Goal: Task Accomplishment & Management: Manage account settings

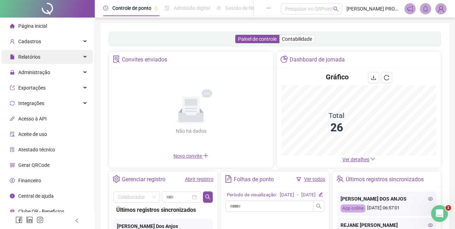
click at [26, 57] on span "Relatórios" at bounding box center [29, 57] width 22 height 6
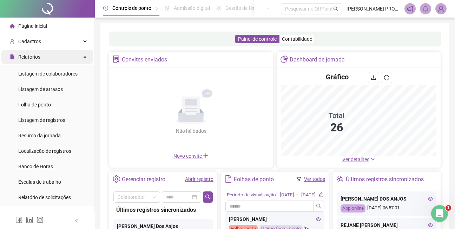
click at [32, 55] on span "Relatórios" at bounding box center [29, 57] width 22 height 6
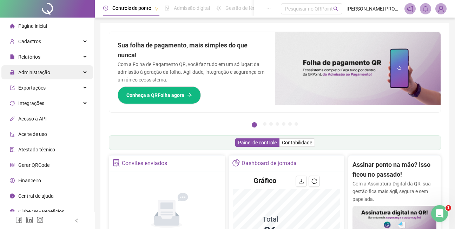
click at [33, 72] on span "Administração" at bounding box center [34, 73] width 32 height 6
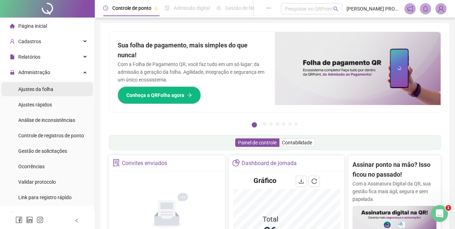
click at [37, 92] on span "Ajustes da folha" at bounding box center [35, 89] width 35 height 6
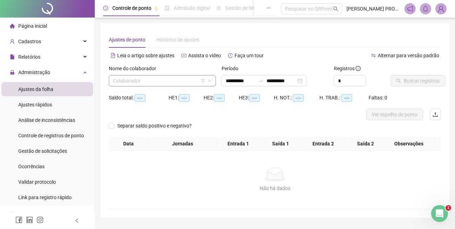
click at [178, 79] on input "search" at bounding box center [159, 80] width 92 height 11
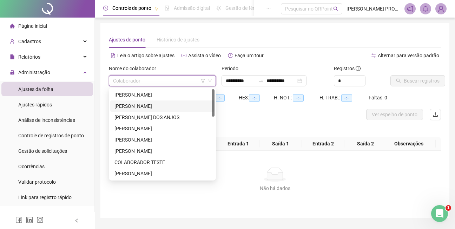
click at [155, 105] on div "[PERSON_NAME]" at bounding box center [162, 106] width 96 height 8
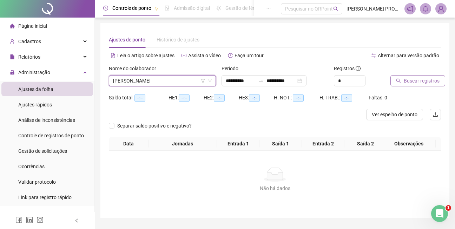
click at [420, 81] on span "Buscar registros" at bounding box center [422, 81] width 36 height 8
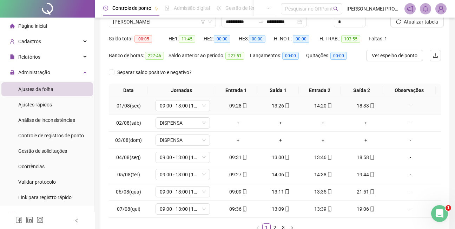
scroll to position [106, 0]
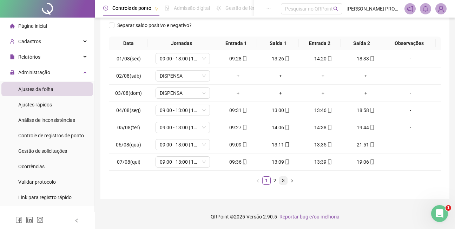
click at [282, 182] on link "3" at bounding box center [283, 181] width 8 height 8
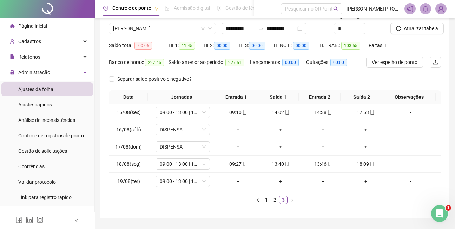
scroll to position [32, 0]
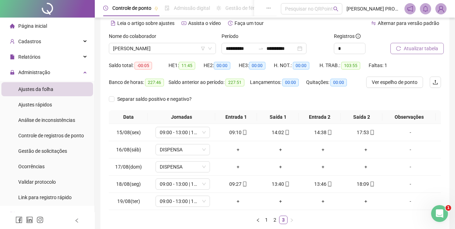
click at [423, 49] on span "Atualizar tabela" at bounding box center [421, 49] width 34 height 8
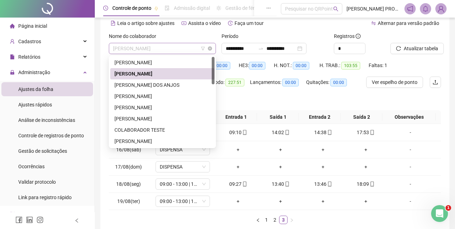
click at [180, 50] on span "[PERSON_NAME]" at bounding box center [162, 48] width 99 height 11
click at [169, 84] on div "[PERSON_NAME] DOS ANJOS" at bounding box center [162, 85] width 96 height 8
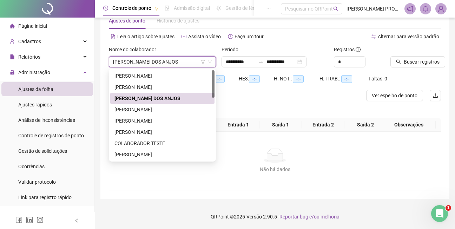
scroll to position [19, 0]
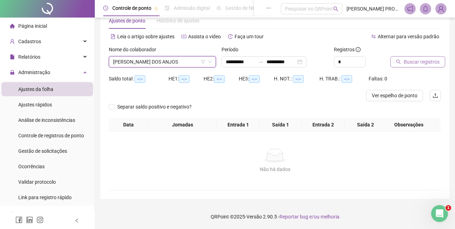
click at [424, 62] on span "Buscar registros" at bounding box center [422, 62] width 36 height 8
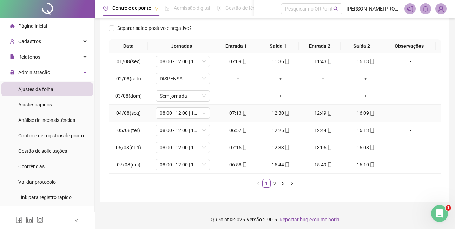
scroll to position [106, 0]
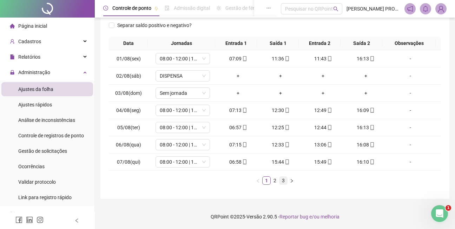
click at [283, 181] on link "3" at bounding box center [283, 181] width 8 height 8
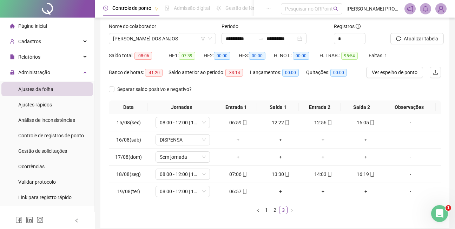
scroll to position [41, 0]
click at [420, 40] on span "Atualizar tabela" at bounding box center [421, 39] width 34 height 8
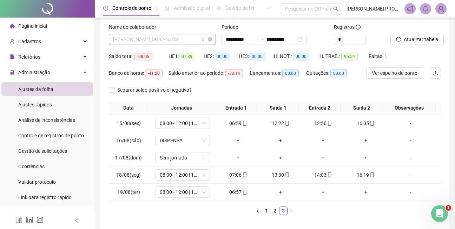
click at [174, 39] on span "[PERSON_NAME] DOS ANJOS" at bounding box center [162, 39] width 99 height 11
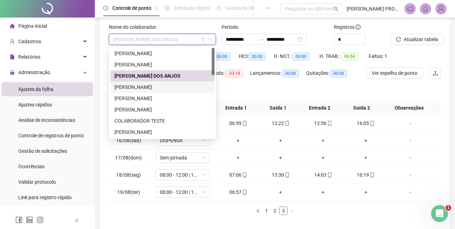
click at [161, 87] on div "[PERSON_NAME]" at bounding box center [162, 87] width 96 height 8
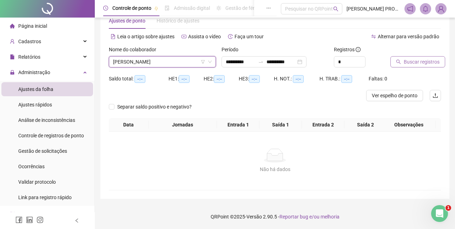
click at [415, 62] on span "Buscar registros" at bounding box center [422, 62] width 36 height 8
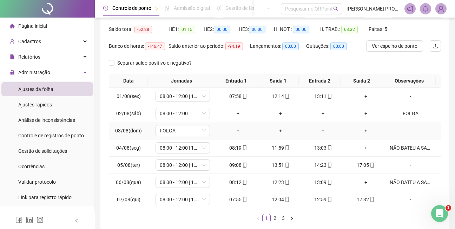
scroll to position [106, 0]
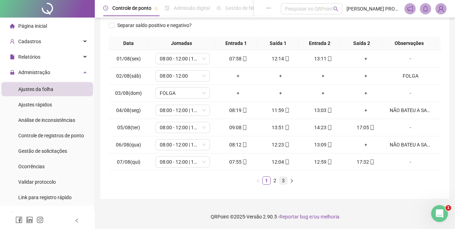
click at [282, 179] on link "3" at bounding box center [283, 181] width 8 height 8
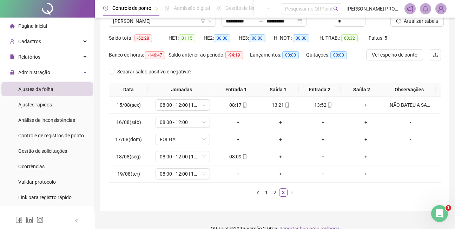
scroll to position [47, 0]
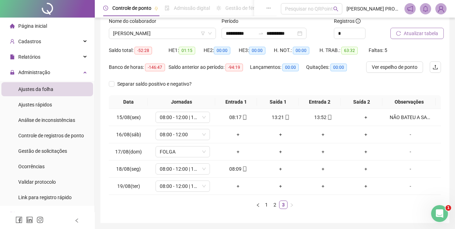
click at [423, 31] on span "Atualizar tabela" at bounding box center [421, 33] width 34 height 8
click at [193, 33] on span "[PERSON_NAME]" at bounding box center [162, 33] width 99 height 11
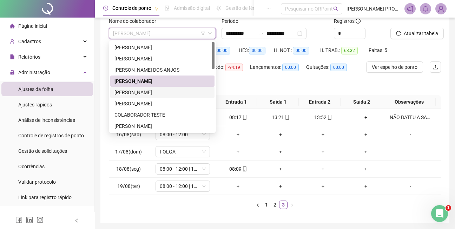
click at [150, 94] on div "[PERSON_NAME]" at bounding box center [162, 92] width 96 height 8
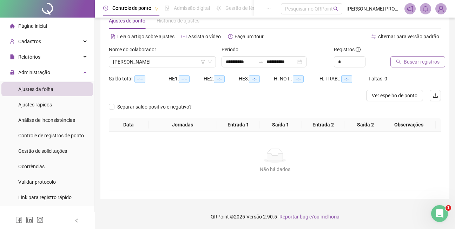
click at [420, 61] on span "Buscar registros" at bounding box center [422, 62] width 36 height 8
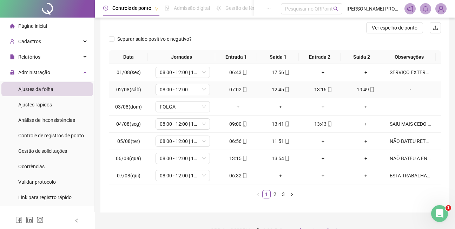
scroll to position [89, 0]
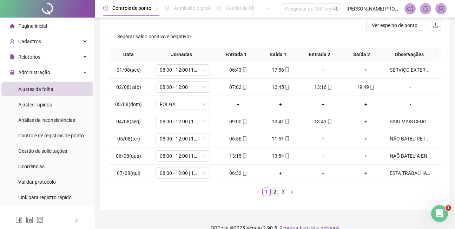
click at [274, 192] on link "2" at bounding box center [275, 192] width 8 height 8
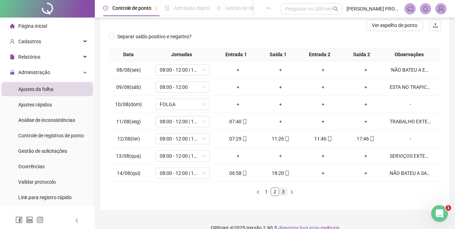
click at [283, 193] on link "3" at bounding box center [283, 192] width 8 height 8
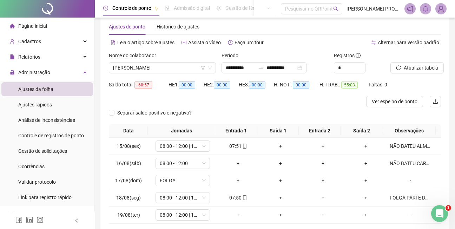
scroll to position [0, 0]
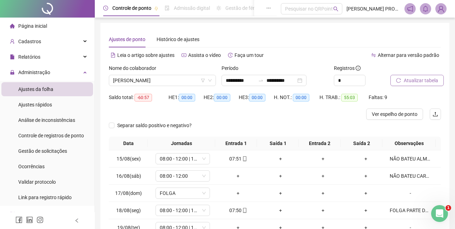
click at [418, 80] on span "Atualizar tabela" at bounding box center [421, 81] width 34 height 8
click at [182, 81] on span "[PERSON_NAME]" at bounding box center [162, 80] width 99 height 11
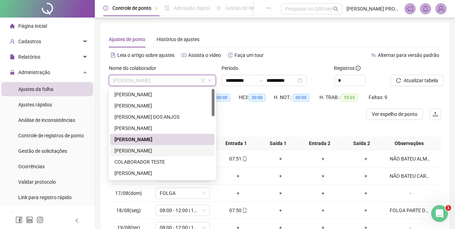
click at [167, 150] on div "[PERSON_NAME]" at bounding box center [162, 151] width 96 height 8
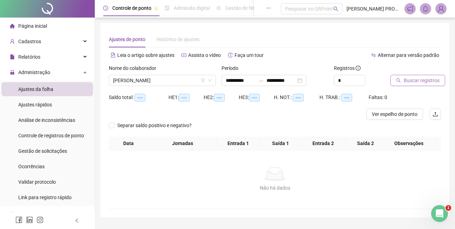
click at [425, 81] on span "Buscar registros" at bounding box center [422, 81] width 36 height 8
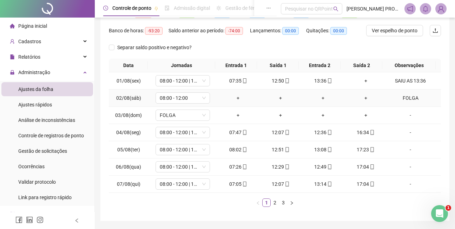
scroll to position [106, 0]
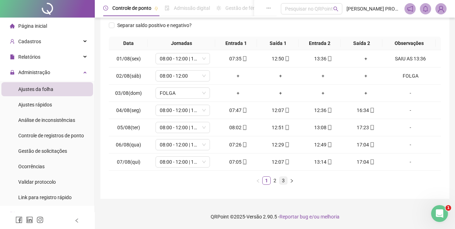
click at [283, 180] on link "3" at bounding box center [283, 181] width 8 height 8
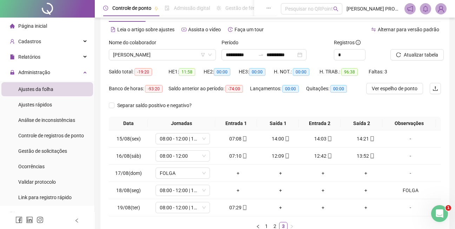
scroll to position [24, 0]
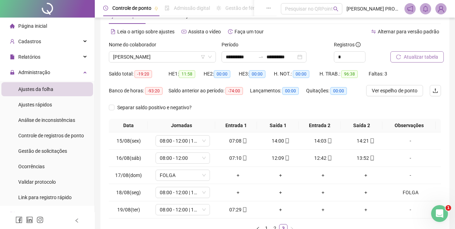
click at [420, 57] on span "Atualizar tabela" at bounding box center [421, 57] width 34 height 8
click at [195, 57] on span "[PERSON_NAME]" at bounding box center [162, 57] width 99 height 11
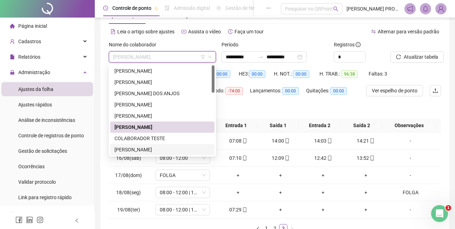
click at [162, 149] on div "[PERSON_NAME]" at bounding box center [162, 150] width 96 height 8
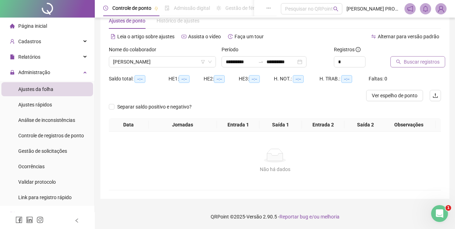
click at [430, 61] on span "Buscar registros" at bounding box center [422, 62] width 36 height 8
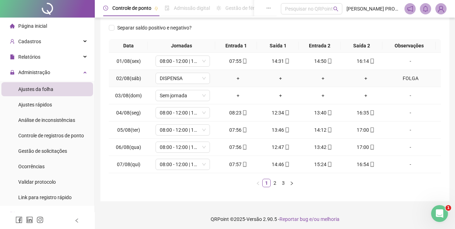
scroll to position [106, 0]
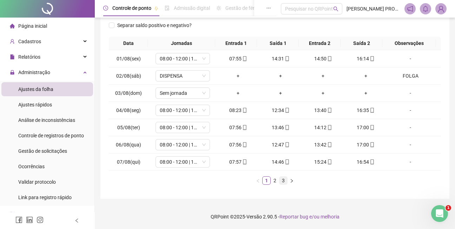
click at [284, 180] on link "3" at bounding box center [283, 181] width 8 height 8
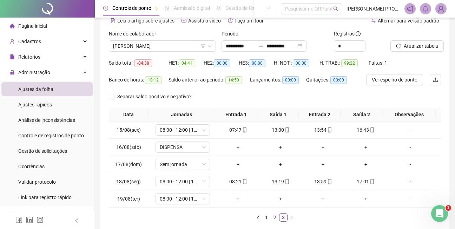
scroll to position [24, 0]
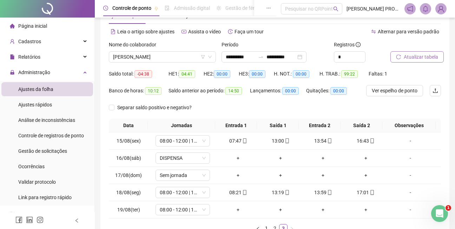
click at [424, 56] on span "Atualizar tabela" at bounding box center [421, 57] width 34 height 8
click at [182, 58] on span "[PERSON_NAME]" at bounding box center [162, 57] width 99 height 11
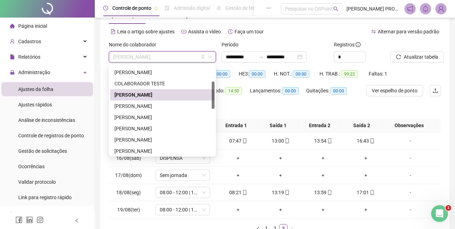
scroll to position [64, 0]
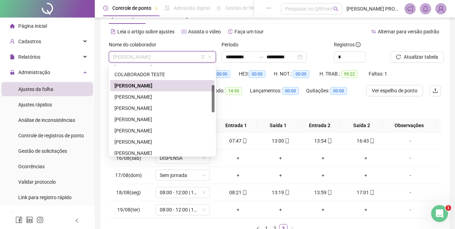
drag, startPoint x: 213, startPoint y: 87, endPoint x: 211, endPoint y: 107, distance: 19.8
click at [211, 107] on div "[PERSON_NAME] COLABORADOR TESTE [PERSON_NAME] DE [PERSON_NAME] [PERSON_NAME] DO…" at bounding box center [162, 110] width 104 height 90
click at [148, 99] on div "[PERSON_NAME]" at bounding box center [162, 97] width 96 height 8
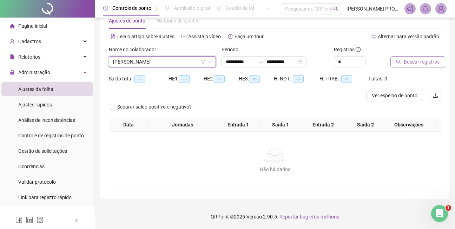
click at [424, 60] on span "Buscar registros" at bounding box center [422, 62] width 36 height 8
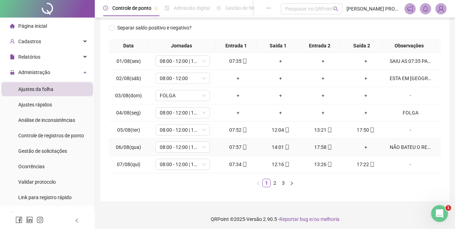
scroll to position [106, 0]
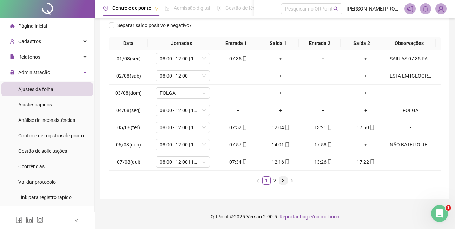
click at [282, 183] on link "3" at bounding box center [283, 181] width 8 height 8
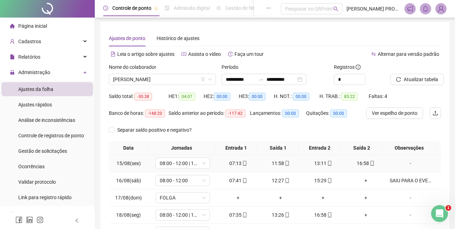
scroll to position [37, 0]
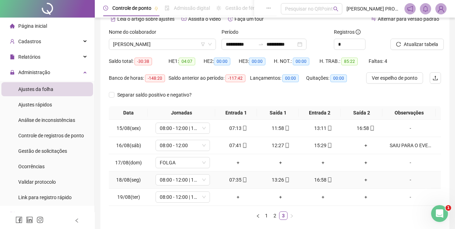
click at [407, 180] on div "-" at bounding box center [410, 180] width 41 height 8
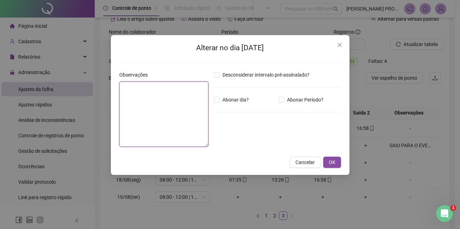
click at [141, 91] on textarea at bounding box center [163, 113] width 89 height 65
type textarea "**********"
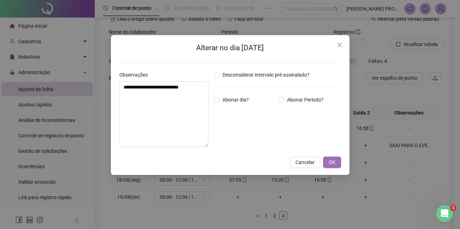
click at [326, 159] on button "OK" at bounding box center [332, 162] width 18 height 11
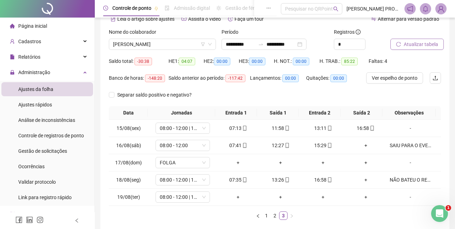
click at [423, 43] on span "Atualizar tabela" at bounding box center [421, 44] width 34 height 8
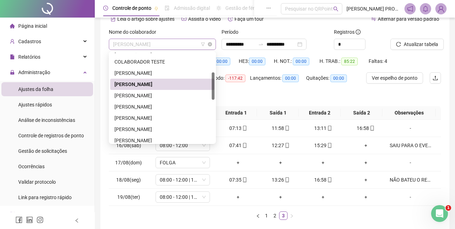
click at [180, 45] on span "[PERSON_NAME]" at bounding box center [162, 44] width 99 height 11
click at [151, 97] on div "[PERSON_NAME]" at bounding box center [162, 96] width 96 height 8
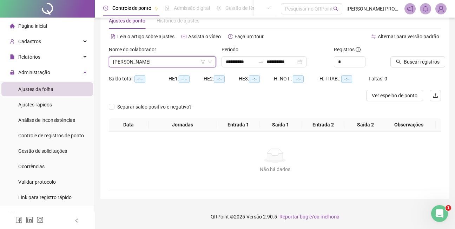
scroll to position [19, 0]
click at [429, 62] on span "Buscar registros" at bounding box center [422, 62] width 36 height 8
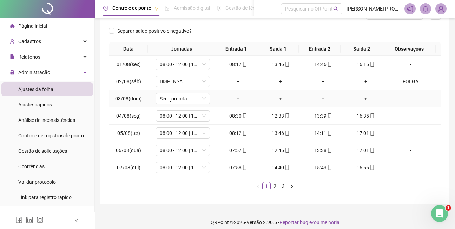
scroll to position [106, 0]
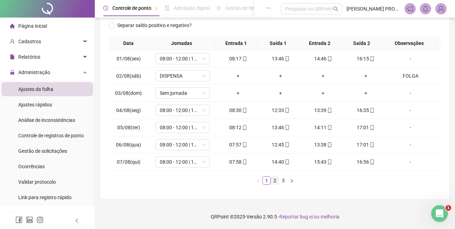
click at [275, 180] on link "2" at bounding box center [275, 181] width 8 height 8
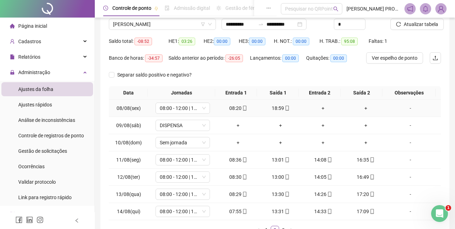
scroll to position [36, 0]
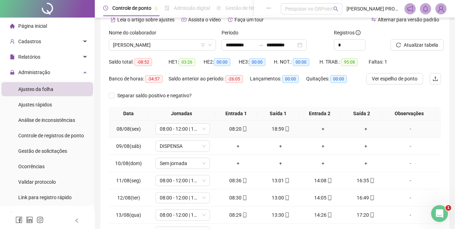
click at [408, 127] on div "-" at bounding box center [410, 129] width 41 height 8
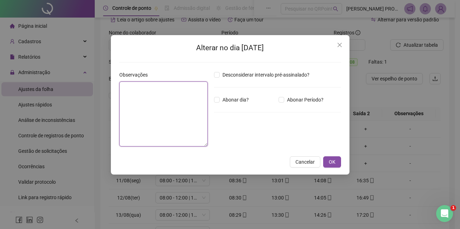
click at [145, 92] on textarea at bounding box center [163, 113] width 88 height 65
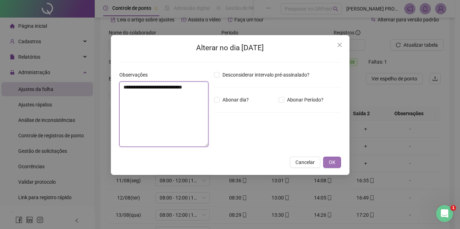
type textarea "**********"
click at [332, 160] on span "OK" at bounding box center [332, 162] width 7 height 8
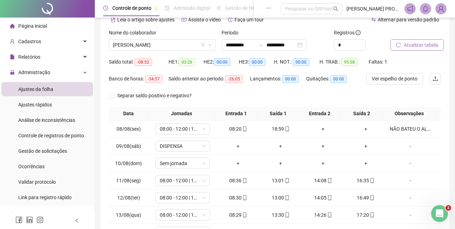
click at [417, 44] on span "Atualizar tabela" at bounding box center [421, 45] width 34 height 8
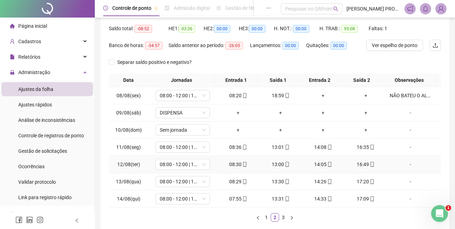
scroll to position [106, 0]
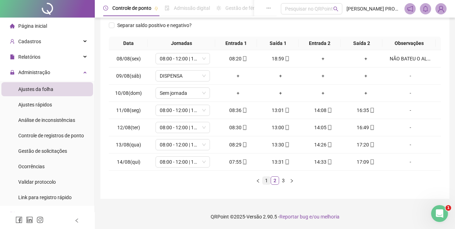
click at [267, 180] on link "1" at bounding box center [267, 181] width 8 height 8
click at [275, 181] on link "2" at bounding box center [275, 181] width 8 height 8
click at [283, 179] on link "3" at bounding box center [283, 181] width 8 height 8
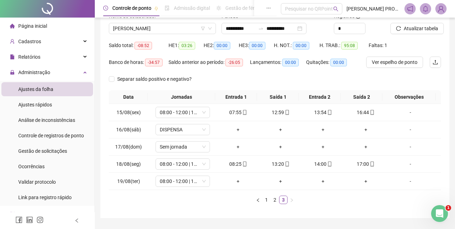
scroll to position [48, 0]
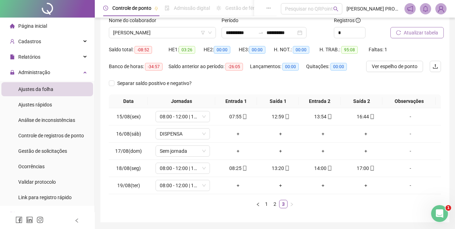
click at [423, 32] on span "Atualizar tabela" at bounding box center [421, 33] width 34 height 8
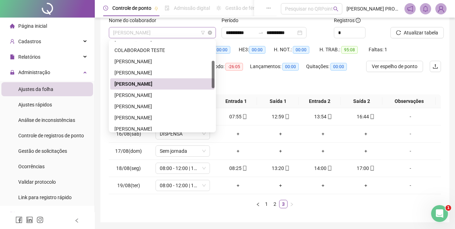
click at [177, 31] on span "[PERSON_NAME]" at bounding box center [162, 32] width 99 height 11
click at [141, 96] on div "[PERSON_NAME]" at bounding box center [162, 95] width 96 height 8
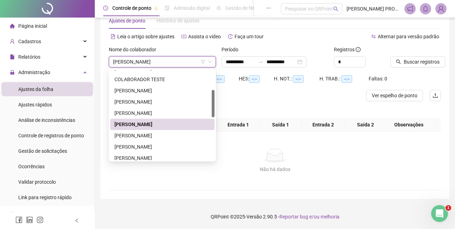
scroll to position [19, 0]
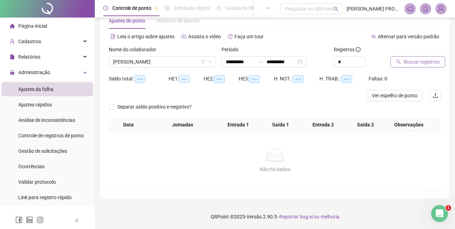
click at [427, 63] on span "Buscar registros" at bounding box center [422, 62] width 36 height 8
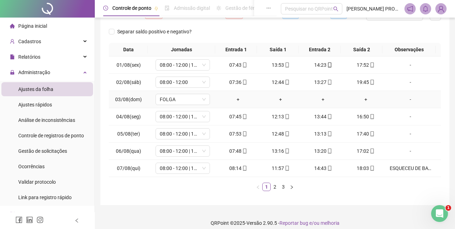
scroll to position [106, 0]
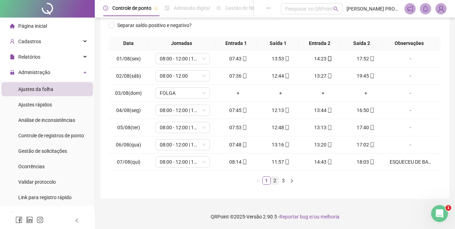
click at [274, 180] on link "2" at bounding box center [275, 181] width 8 height 8
click at [406, 128] on div "-" at bounding box center [410, 128] width 41 height 8
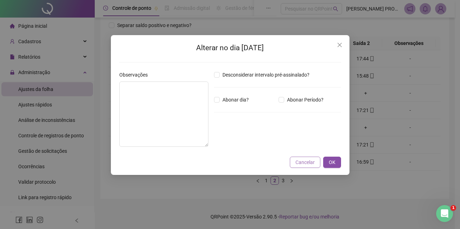
click at [304, 162] on span "Cancelar" at bounding box center [305, 162] width 19 height 8
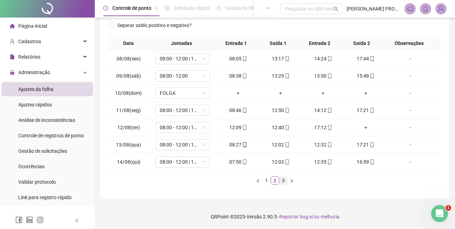
click at [283, 180] on link "3" at bounding box center [283, 181] width 8 height 8
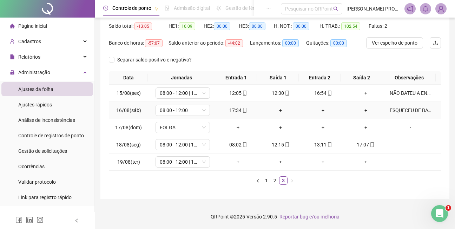
click at [405, 111] on div "ESQUECEU DE BATER OS PONTOS EM HORARIA ALGUNHA." at bounding box center [410, 110] width 41 height 8
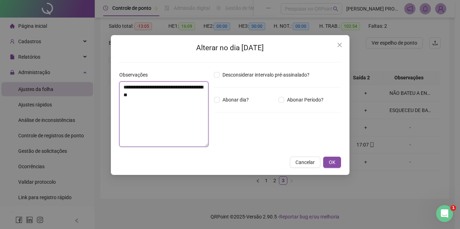
drag, startPoint x: 177, startPoint y: 95, endPoint x: 119, endPoint y: 99, distance: 57.7
click at [119, 99] on textarea "**********" at bounding box center [163, 113] width 89 height 65
type textarea "**********"
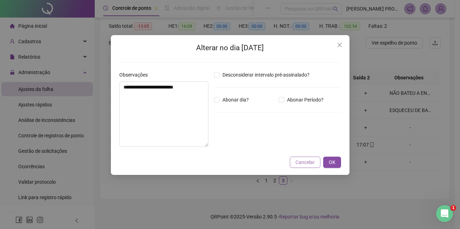
click at [309, 162] on span "Cancelar" at bounding box center [305, 162] width 19 height 8
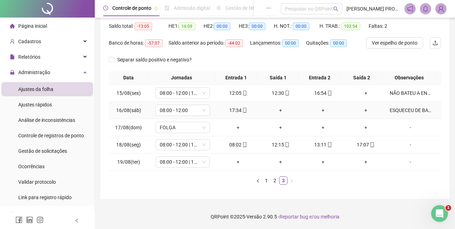
click at [405, 110] on div "ESQUECEU DE BATER OS PONTOS EM HORARIA ALGUNHA." at bounding box center [410, 110] width 41 height 8
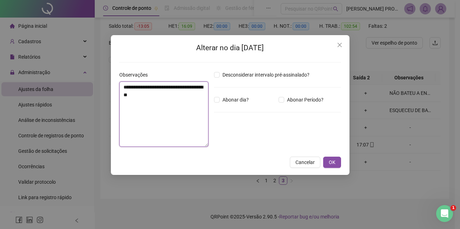
click at [124, 94] on textarea "**********" at bounding box center [163, 113] width 89 height 65
type textarea "**********"
click at [330, 160] on span "OK" at bounding box center [332, 162] width 7 height 8
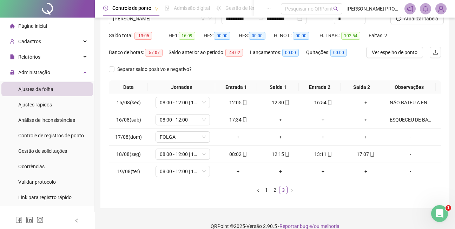
scroll to position [42, 0]
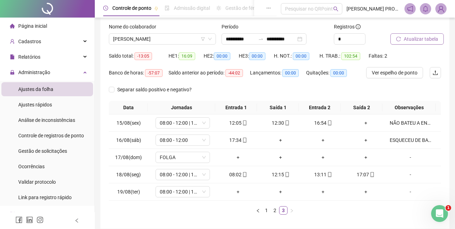
click at [421, 39] on span "Atualizar tabela" at bounding box center [421, 39] width 34 height 8
click at [159, 39] on span "[PERSON_NAME]" at bounding box center [162, 39] width 99 height 11
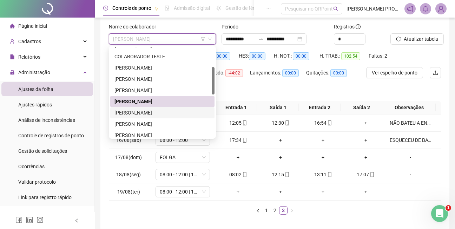
click at [168, 112] on div "[PERSON_NAME]" at bounding box center [162, 113] width 96 height 8
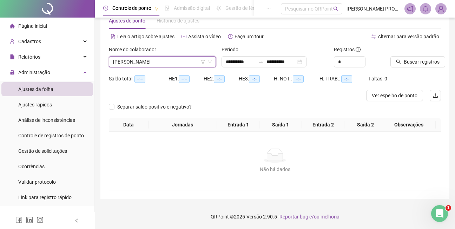
scroll to position [19, 0]
click at [416, 61] on span "Buscar registros" at bounding box center [422, 62] width 36 height 8
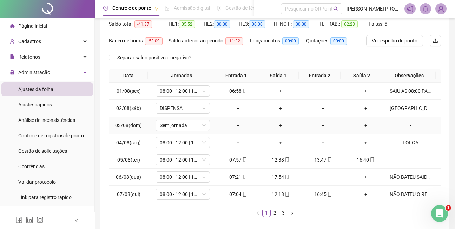
scroll to position [89, 0]
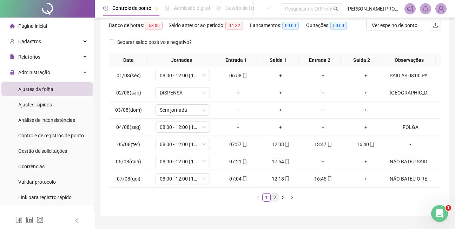
click at [275, 197] on link "2" at bounding box center [275, 197] width 8 height 8
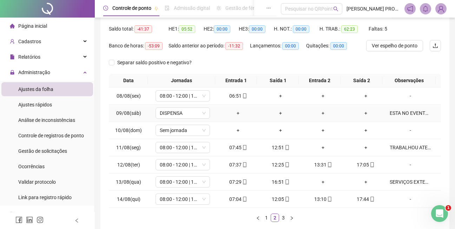
scroll to position [54, 0]
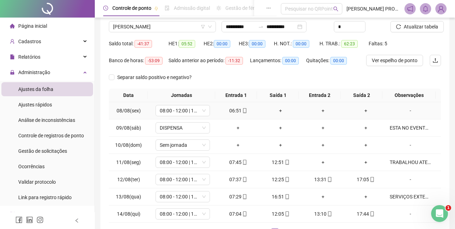
click at [406, 110] on div "-" at bounding box center [410, 111] width 41 height 8
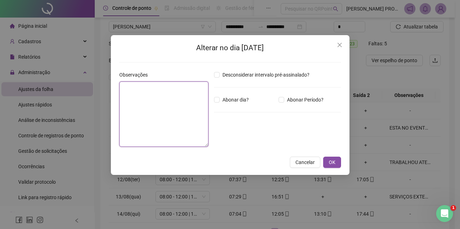
click at [152, 88] on textarea at bounding box center [163, 113] width 89 height 65
type textarea "**********"
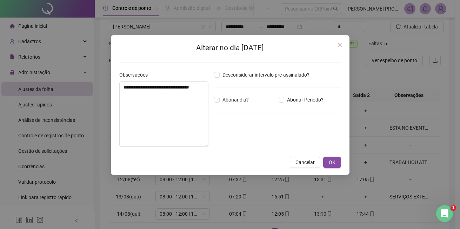
drag, startPoint x: 336, startPoint y: 160, endPoint x: 337, endPoint y: 154, distance: 6.0
click at [337, 158] on button "OK" at bounding box center [332, 162] width 18 height 11
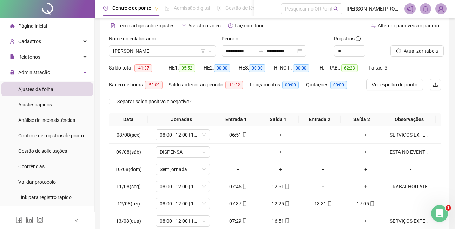
scroll to position [29, 0]
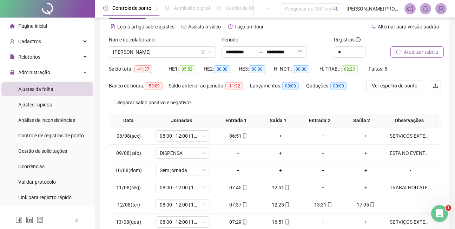
click at [421, 51] on span "Atualizar tabela" at bounding box center [421, 52] width 34 height 8
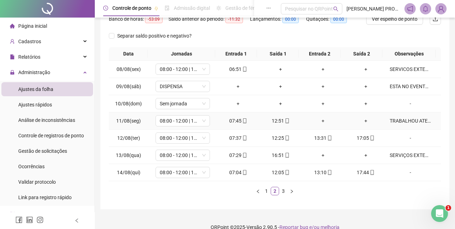
scroll to position [106, 0]
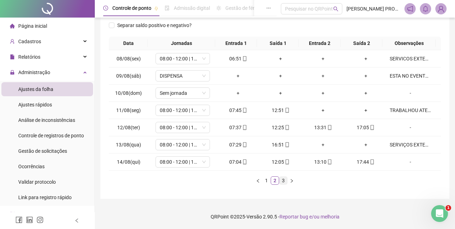
click at [283, 181] on link "3" at bounding box center [283, 181] width 8 height 8
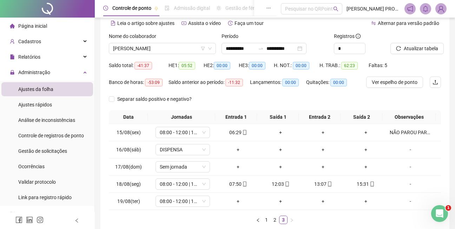
scroll to position [22, 0]
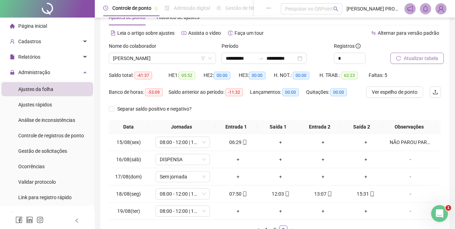
click at [426, 58] on span "Atualizar tabela" at bounding box center [421, 58] width 34 height 8
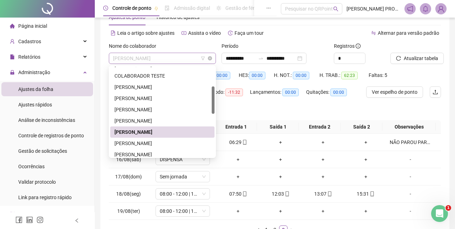
click at [184, 59] on span "[PERSON_NAME]" at bounding box center [162, 58] width 99 height 11
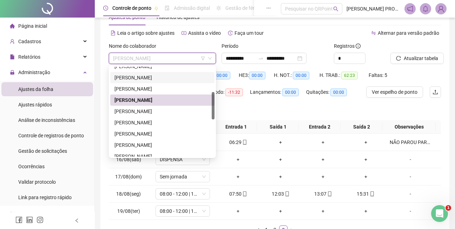
scroll to position [107, 0]
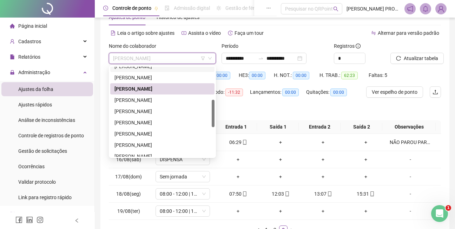
drag, startPoint x: 213, startPoint y: 110, endPoint x: 211, endPoint y: 123, distance: 13.4
click at [212, 123] on div at bounding box center [213, 113] width 3 height 27
click at [156, 111] on div "[PERSON_NAME]" at bounding box center [162, 111] width 96 height 8
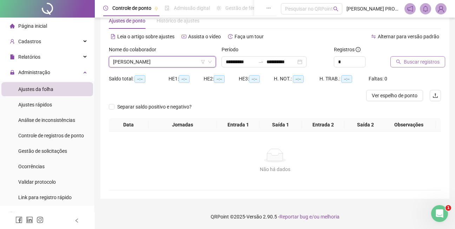
click at [416, 62] on span "Buscar registros" at bounding box center [422, 62] width 36 height 8
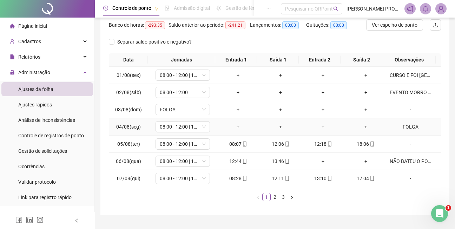
scroll to position [106, 0]
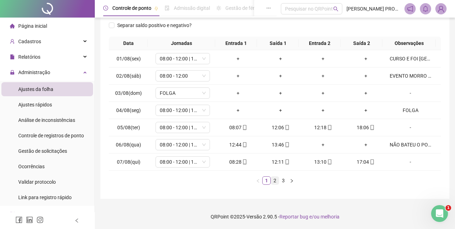
click at [275, 181] on link "2" at bounding box center [275, 181] width 8 height 8
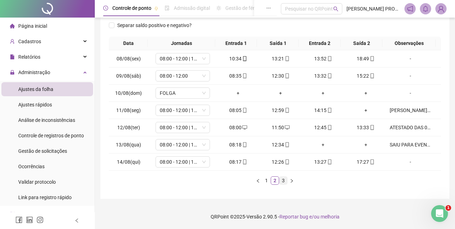
click at [284, 181] on link "3" at bounding box center [283, 181] width 8 height 8
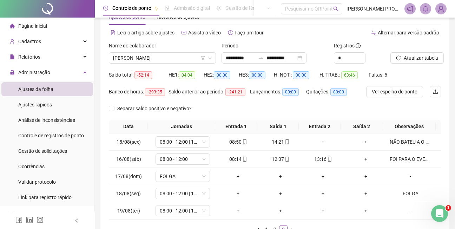
scroll to position [5, 0]
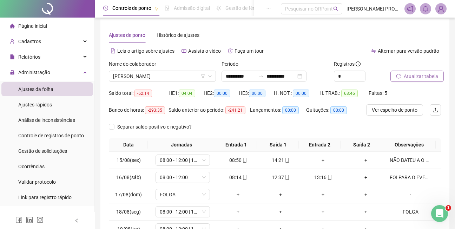
click at [419, 75] on span "Atualizar tabela" at bounding box center [421, 76] width 34 height 8
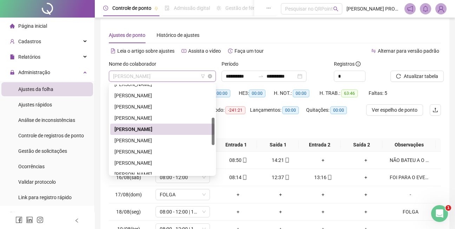
click at [189, 78] on span "[PERSON_NAME]" at bounding box center [162, 76] width 99 height 11
click at [182, 142] on div "[PERSON_NAME]" at bounding box center [162, 141] width 96 height 8
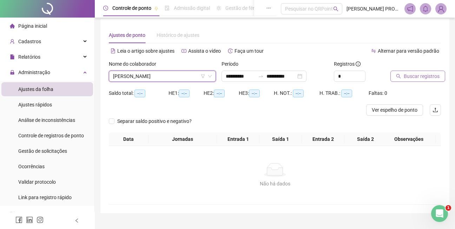
click at [426, 75] on span "Buscar registros" at bounding box center [422, 76] width 36 height 8
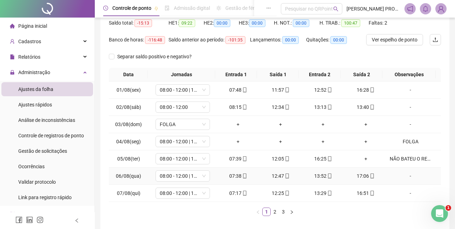
scroll to position [106, 0]
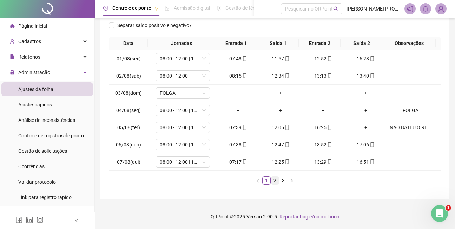
click at [275, 181] on link "2" at bounding box center [275, 181] width 8 height 8
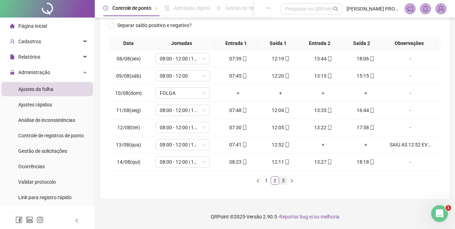
click at [284, 180] on link "3" at bounding box center [283, 181] width 8 height 8
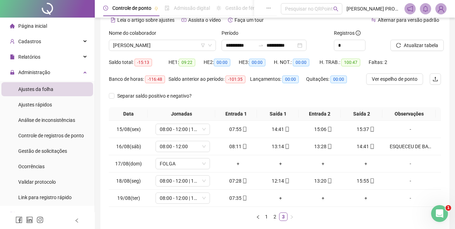
scroll to position [31, 0]
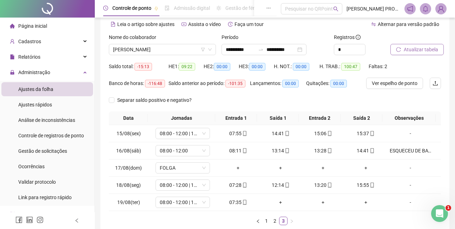
click at [420, 51] on span "Atualizar tabela" at bounding box center [421, 50] width 34 height 8
click at [195, 51] on span "[PERSON_NAME]" at bounding box center [162, 49] width 99 height 11
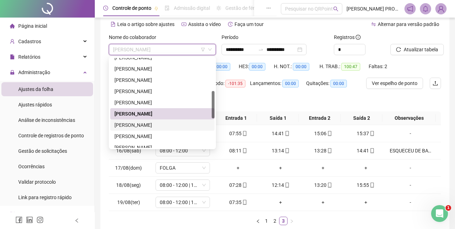
click at [157, 124] on div "[PERSON_NAME]" at bounding box center [162, 125] width 96 height 8
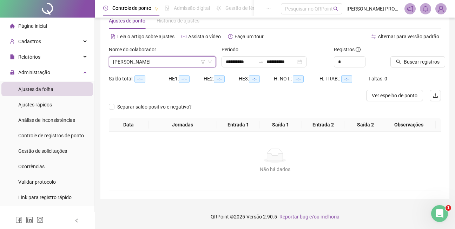
scroll to position [19, 0]
click at [416, 61] on span "Buscar registros" at bounding box center [422, 62] width 36 height 8
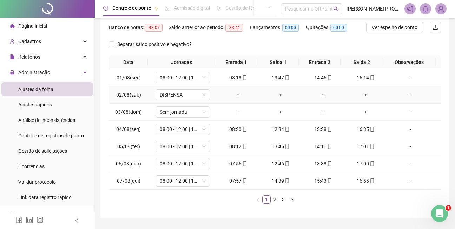
scroll to position [89, 0]
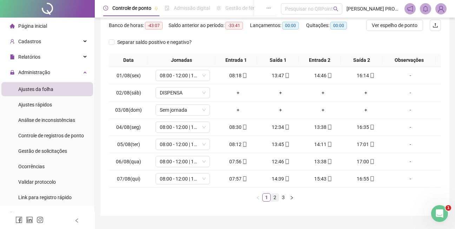
click at [275, 197] on link "2" at bounding box center [275, 197] width 8 height 8
click at [282, 198] on link "3" at bounding box center [283, 197] width 8 height 8
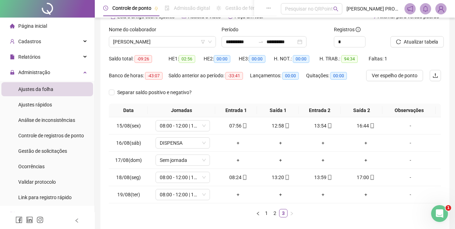
scroll to position [37, 0]
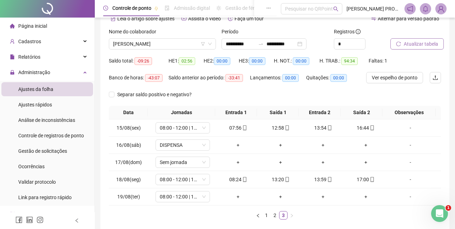
click at [419, 44] on span "Atualizar tabela" at bounding box center [421, 44] width 34 height 8
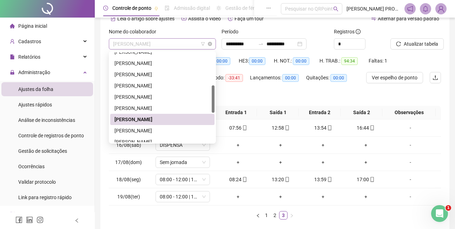
click at [184, 46] on span "[PERSON_NAME]" at bounding box center [162, 44] width 99 height 11
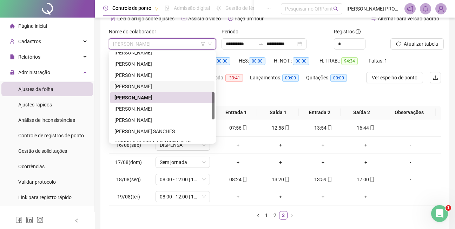
scroll to position [129, 0]
drag, startPoint x: 213, startPoint y: 109, endPoint x: 213, endPoint y: 115, distance: 5.6
click at [213, 115] on div at bounding box center [213, 105] width 3 height 27
click at [175, 109] on div "[PERSON_NAME]" at bounding box center [162, 109] width 96 height 8
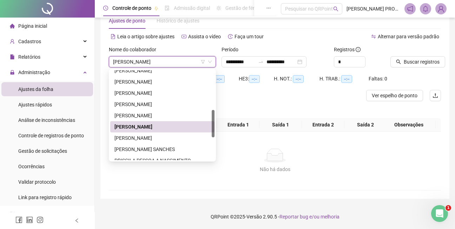
scroll to position [19, 0]
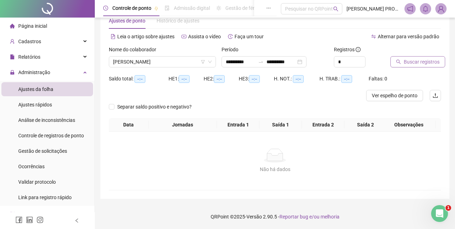
click at [414, 62] on span "Buscar registros" at bounding box center [422, 62] width 36 height 8
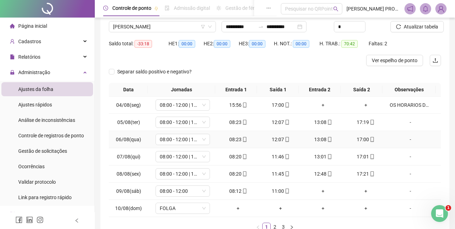
scroll to position [89, 0]
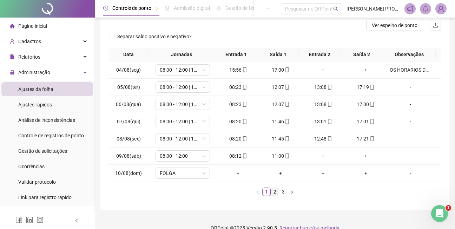
click at [273, 191] on link "2" at bounding box center [275, 192] width 8 height 8
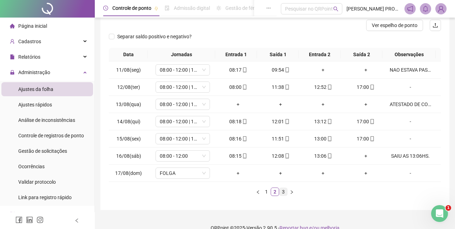
click at [282, 191] on link "3" at bounding box center [283, 192] width 8 height 8
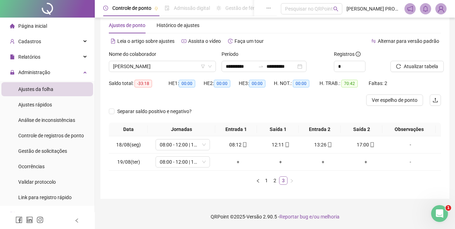
scroll to position [14, 0]
click at [415, 65] on span "Atualizar tabela" at bounding box center [421, 66] width 34 height 8
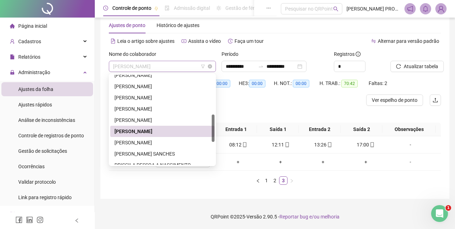
click at [198, 65] on span "[PERSON_NAME]" at bounding box center [162, 66] width 99 height 11
click at [172, 154] on div "[PERSON_NAME] SANCHES" at bounding box center [162, 154] width 96 height 8
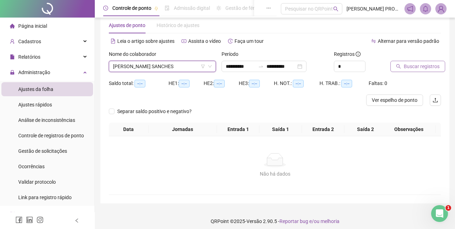
click at [417, 64] on span "Buscar registros" at bounding box center [422, 66] width 36 height 8
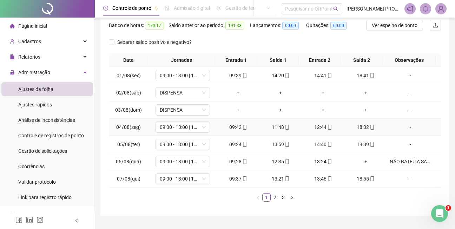
scroll to position [106, 0]
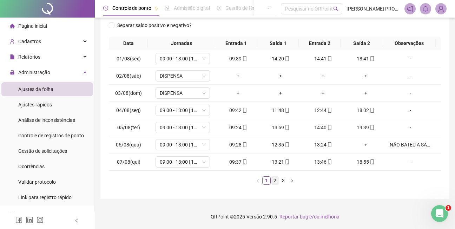
click at [275, 179] on link "2" at bounding box center [275, 181] width 8 height 8
click at [283, 180] on link "3" at bounding box center [283, 181] width 8 height 8
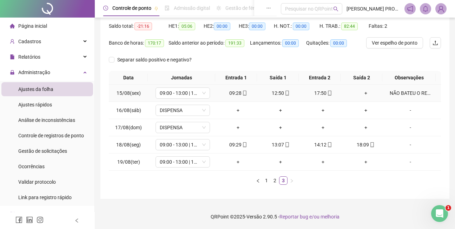
scroll to position [37, 0]
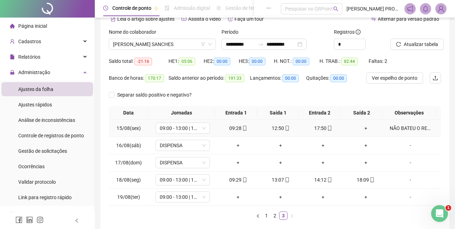
click at [402, 128] on div "NÃO BATEU O RETORNO DO ALMOÇO" at bounding box center [410, 128] width 41 height 8
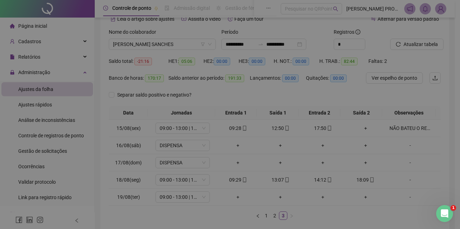
type textarea "**********"
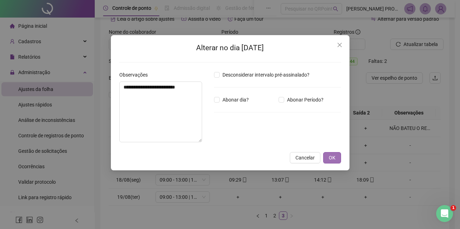
click at [331, 159] on span "OK" at bounding box center [332, 158] width 7 height 8
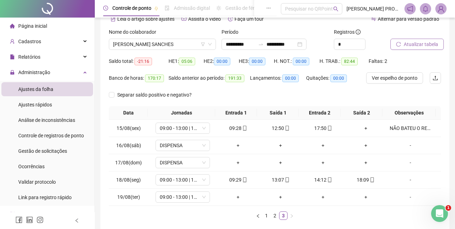
click at [420, 44] on span "Atualizar tabela" at bounding box center [421, 44] width 34 height 8
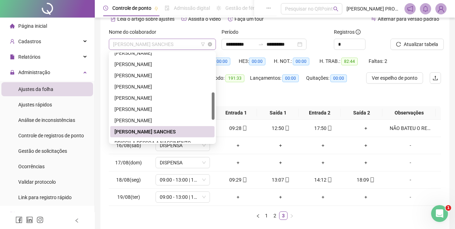
click at [195, 45] on span "[PERSON_NAME] SANCHES" at bounding box center [162, 44] width 99 height 11
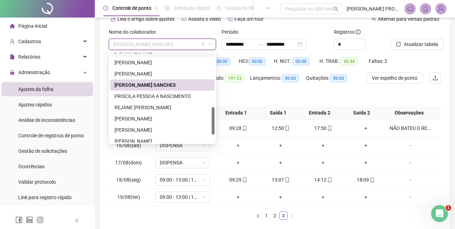
drag, startPoint x: 212, startPoint y: 117, endPoint x: 162, endPoint y: 104, distance: 52.2
click at [210, 132] on div "[PERSON_NAME] [PERSON_NAME] A NASCIMENTO [PERSON_NAME]" at bounding box center [162, 98] width 104 height 90
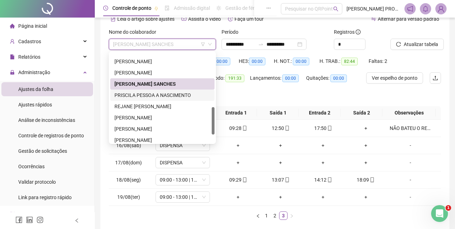
click at [157, 94] on div "PRISCILA PESSOA A NASCIMENTO" at bounding box center [162, 95] width 96 height 8
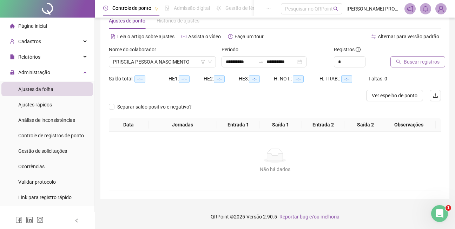
click at [422, 61] on span "Buscar registros" at bounding box center [422, 62] width 36 height 8
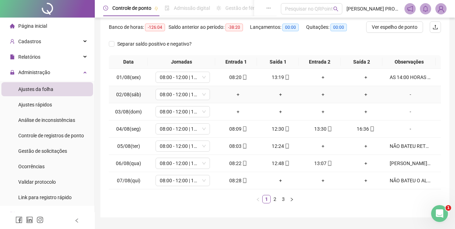
scroll to position [89, 0]
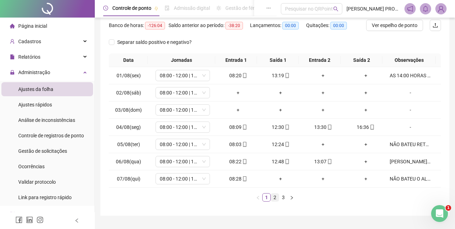
click at [274, 197] on link "2" at bounding box center [275, 197] width 8 height 8
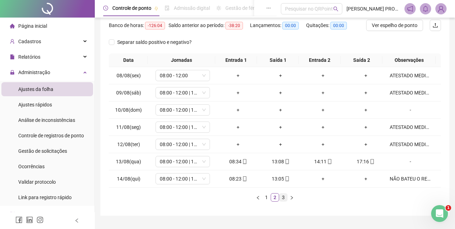
click at [283, 197] on link "3" at bounding box center [283, 197] width 8 height 8
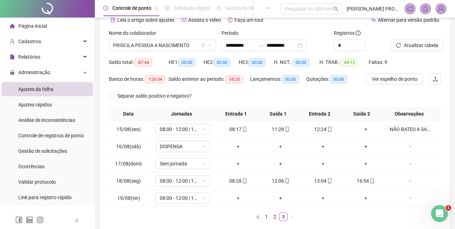
scroll to position [22, 0]
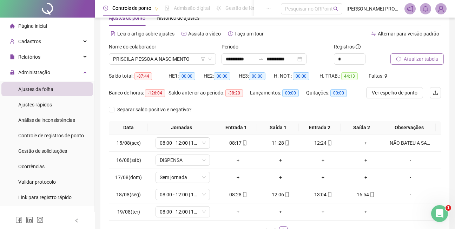
click at [416, 57] on span "Atualizar tabela" at bounding box center [421, 59] width 34 height 8
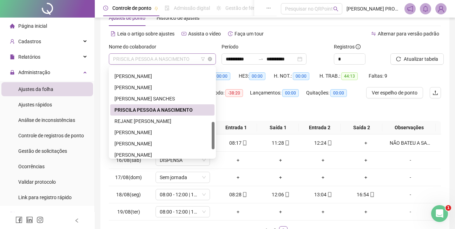
click at [192, 59] on span "PRISCILA PESSOA A NASCIMENTO" at bounding box center [162, 59] width 99 height 11
click at [161, 121] on div "REJANE [PERSON_NAME]" at bounding box center [162, 121] width 96 height 8
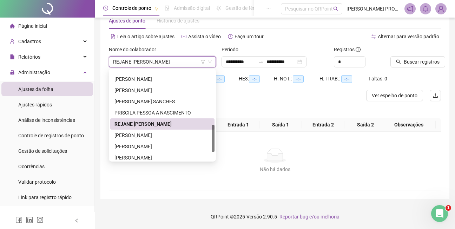
scroll to position [19, 0]
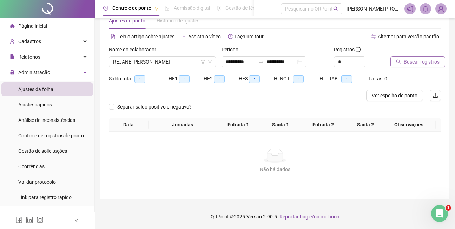
click at [416, 62] on span "Buscar registros" at bounding box center [422, 62] width 36 height 8
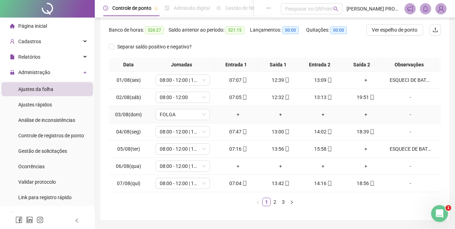
scroll to position [89, 0]
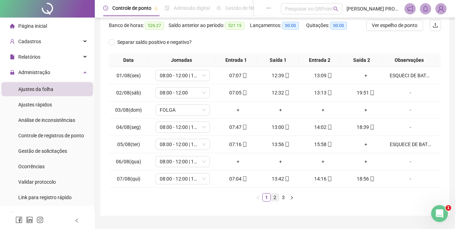
click at [276, 198] on link "2" at bounding box center [275, 197] width 8 height 8
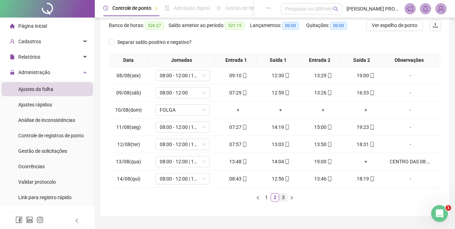
click at [284, 196] on link "3" at bounding box center [283, 197] width 8 height 8
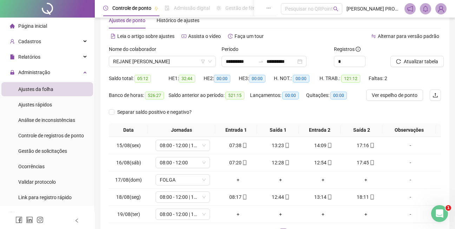
scroll to position [13, 0]
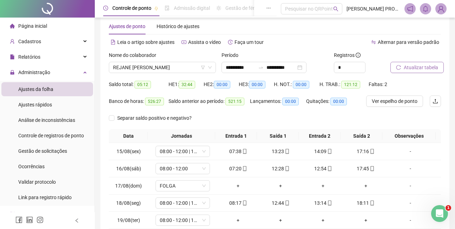
click at [423, 66] on span "Atualizar tabela" at bounding box center [421, 68] width 34 height 8
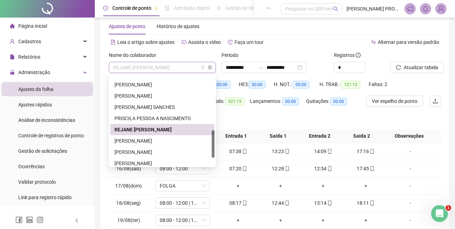
click at [187, 64] on span "REJANE [PERSON_NAME]" at bounding box center [162, 67] width 99 height 11
click at [146, 140] on div "[PERSON_NAME]" at bounding box center [162, 141] width 96 height 8
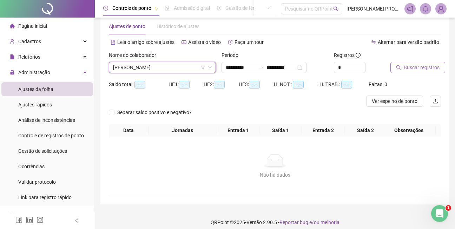
click at [416, 68] on span "Buscar registros" at bounding box center [422, 68] width 36 height 8
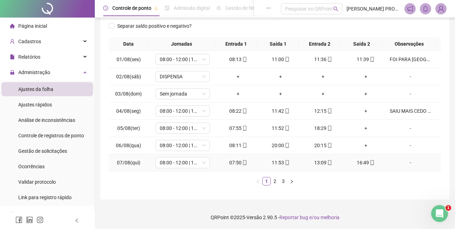
scroll to position [106, 0]
click at [404, 128] on div "-" at bounding box center [410, 128] width 41 height 8
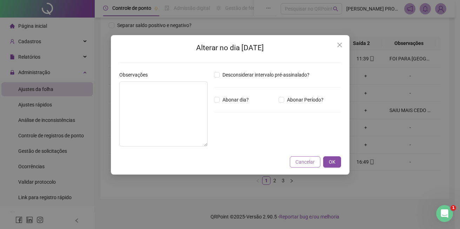
click at [302, 162] on span "Cancelar" at bounding box center [305, 162] width 19 height 8
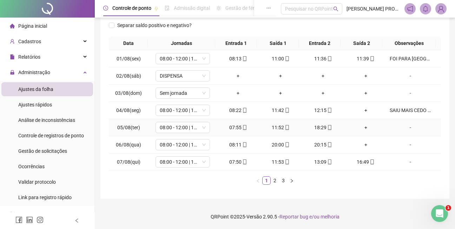
click at [406, 127] on div "-" at bounding box center [410, 128] width 41 height 8
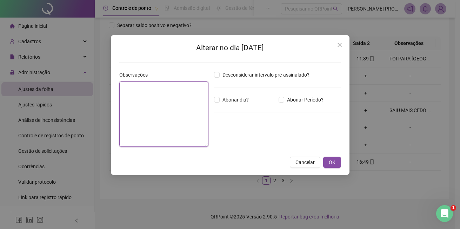
click at [145, 95] on textarea at bounding box center [163, 113] width 89 height 65
type textarea "**********"
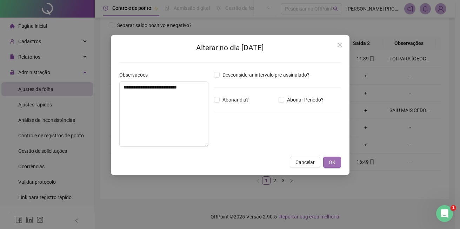
click at [334, 161] on span "OK" at bounding box center [332, 162] width 7 height 8
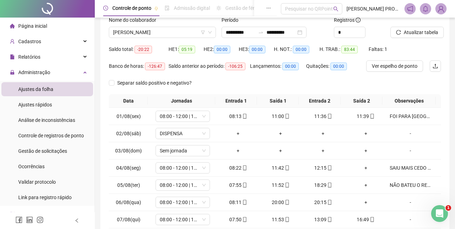
scroll to position [22, 0]
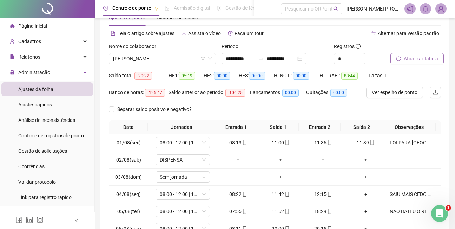
click at [420, 58] on span "Atualizar tabela" at bounding box center [421, 59] width 34 height 8
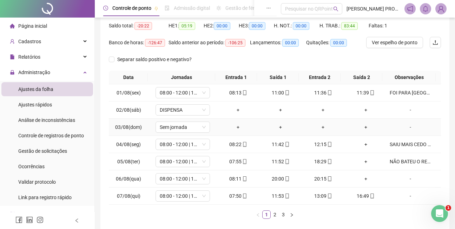
scroll to position [92, 0]
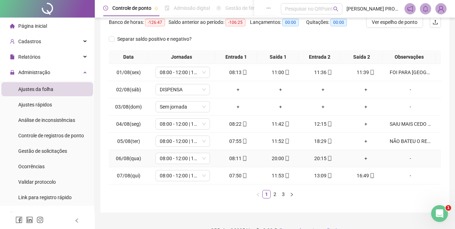
click at [406, 158] on div "-" at bounding box center [410, 158] width 41 height 8
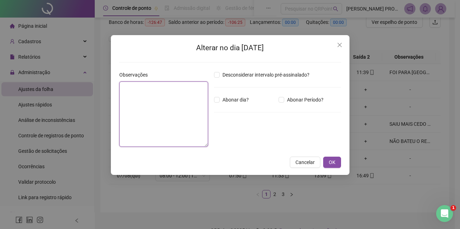
click at [155, 91] on textarea at bounding box center [163, 113] width 89 height 65
type textarea "**********"
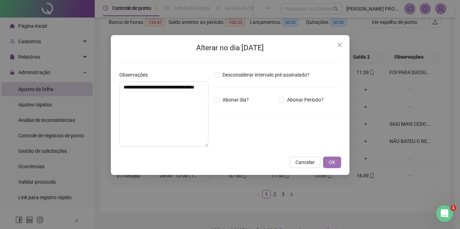
click at [332, 164] on span "OK" at bounding box center [332, 162] width 7 height 8
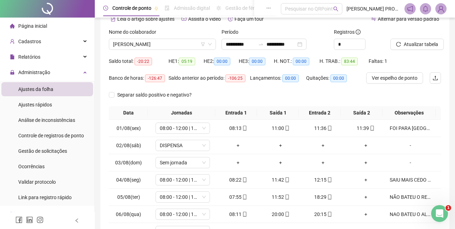
scroll to position [35, 0]
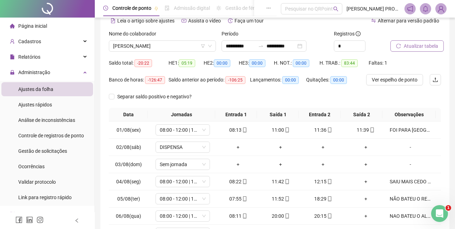
click at [420, 44] on span "Atualizar tabela" at bounding box center [421, 46] width 34 height 8
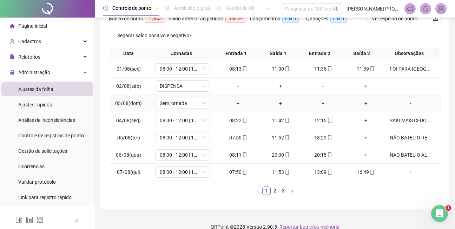
scroll to position [106, 0]
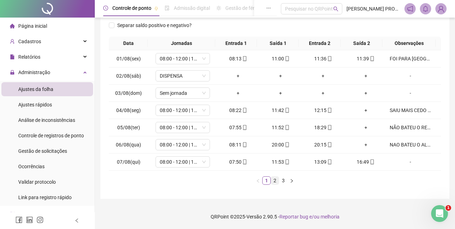
click at [276, 181] on link "2" at bounding box center [275, 181] width 8 height 8
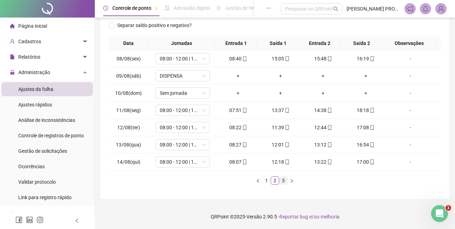
click at [283, 180] on link "3" at bounding box center [283, 181] width 8 height 8
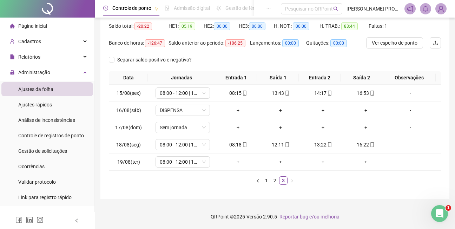
scroll to position [0, 0]
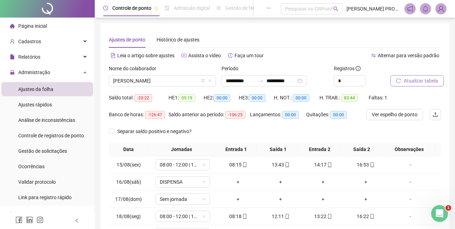
click at [419, 80] on span "Atualizar tabela" at bounding box center [421, 81] width 34 height 8
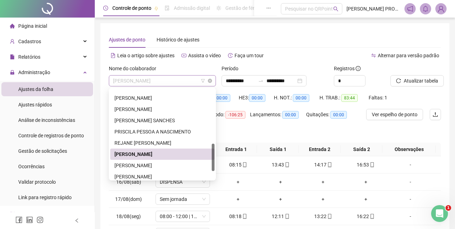
click at [182, 79] on span "[PERSON_NAME]" at bounding box center [162, 80] width 99 height 11
click at [156, 164] on div "[PERSON_NAME]" at bounding box center [162, 166] width 96 height 8
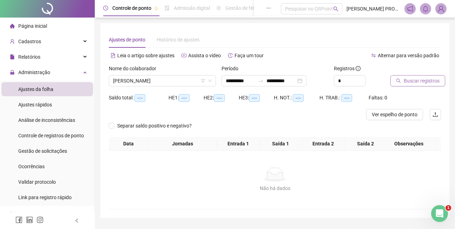
click at [408, 82] on span "Buscar registros" at bounding box center [422, 81] width 36 height 8
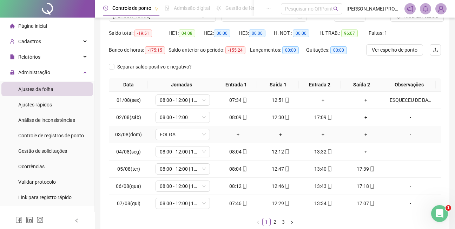
scroll to position [70, 0]
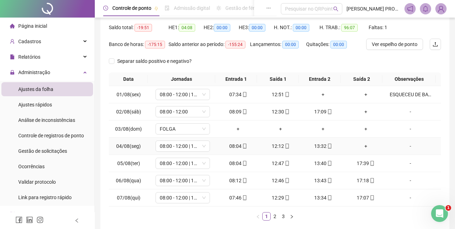
click at [406, 145] on div "-" at bounding box center [410, 146] width 41 height 8
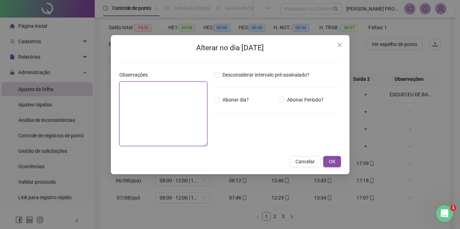
click at [144, 94] on textarea at bounding box center [163, 113] width 88 height 65
click at [303, 159] on span "Cancelar" at bounding box center [305, 162] width 19 height 8
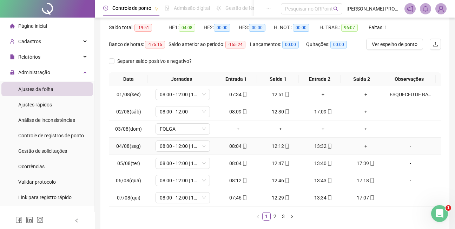
click at [408, 146] on div "-" at bounding box center [410, 146] width 41 height 8
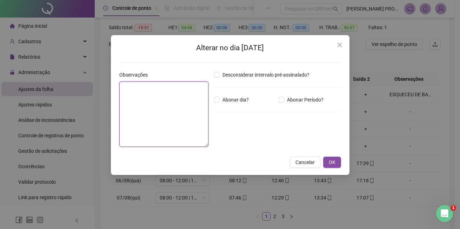
click at [137, 88] on textarea at bounding box center [163, 113] width 89 height 65
click at [309, 162] on span "Cancelar" at bounding box center [305, 162] width 19 height 8
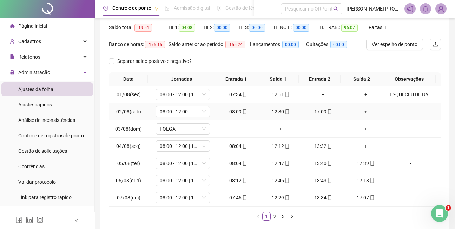
click at [407, 111] on div "-" at bounding box center [410, 112] width 41 height 8
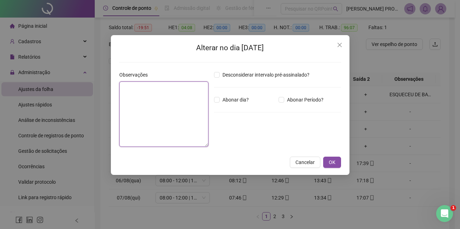
click at [169, 90] on textarea at bounding box center [163, 113] width 89 height 65
type textarea "**********"
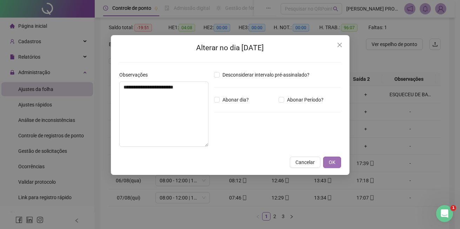
click at [332, 162] on span "OK" at bounding box center [332, 162] width 7 height 8
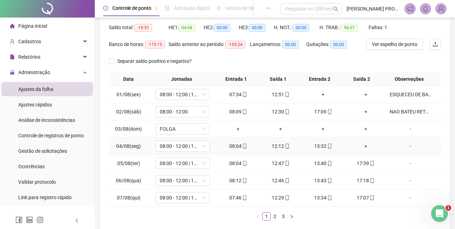
click at [407, 145] on div "-" at bounding box center [410, 146] width 41 height 8
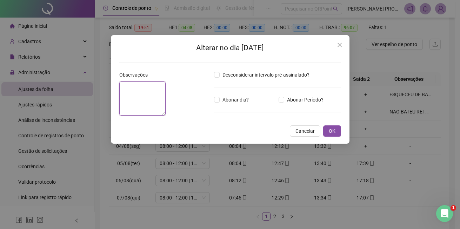
click at [162, 94] on textarea at bounding box center [142, 98] width 47 height 34
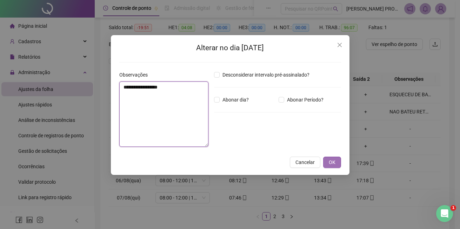
type textarea "**********"
click at [336, 163] on button "OK" at bounding box center [332, 162] width 18 height 11
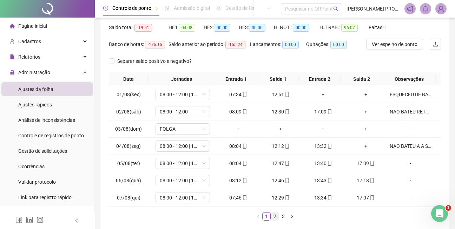
click at [275, 216] on link "2" at bounding box center [275, 216] width 8 height 8
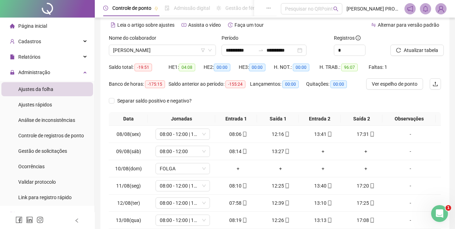
scroll to position [23, 0]
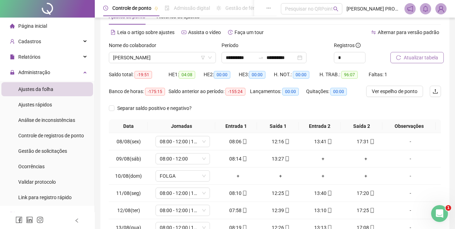
click at [430, 56] on span "Atualizar tabela" at bounding box center [421, 58] width 34 height 8
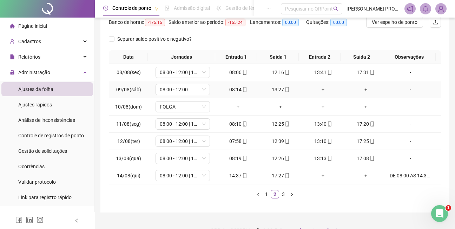
scroll to position [93, 0]
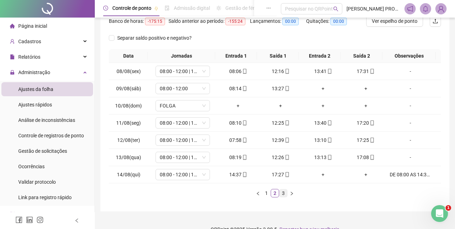
click at [284, 193] on link "3" at bounding box center [283, 193] width 8 height 8
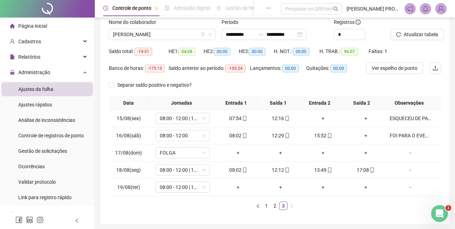
scroll to position [19, 0]
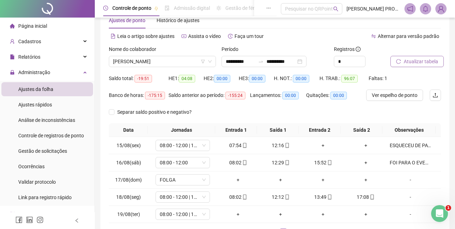
click at [416, 60] on span "Atualizar tabela" at bounding box center [421, 62] width 34 height 8
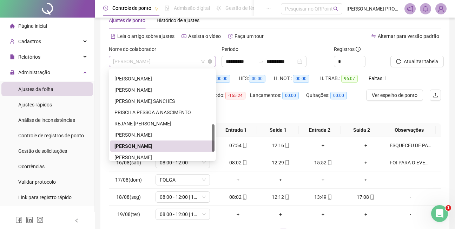
click at [190, 59] on span "[PERSON_NAME]" at bounding box center [162, 61] width 99 height 11
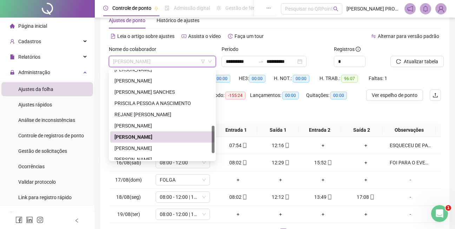
scroll to position [194, 0]
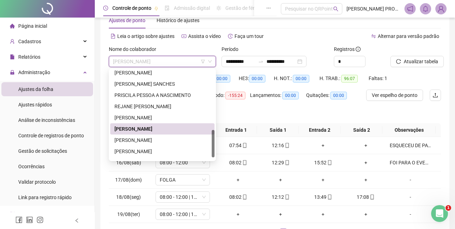
drag, startPoint x: 213, startPoint y: 146, endPoint x: 212, endPoint y: 151, distance: 5.4
click at [212, 151] on div at bounding box center [213, 143] width 3 height 27
click at [170, 140] on div "[PERSON_NAME]" at bounding box center [162, 140] width 96 height 8
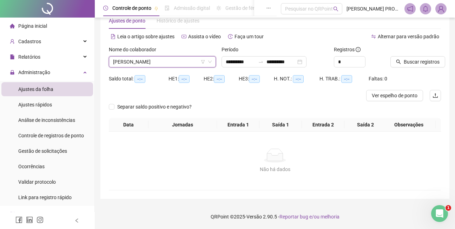
scroll to position [19, 0]
click at [414, 62] on span "Buscar registros" at bounding box center [422, 62] width 36 height 8
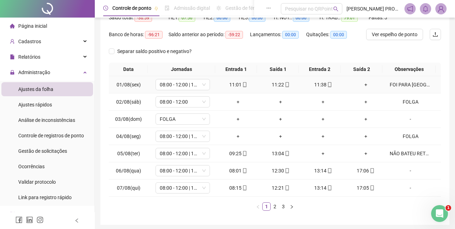
scroll to position [89, 0]
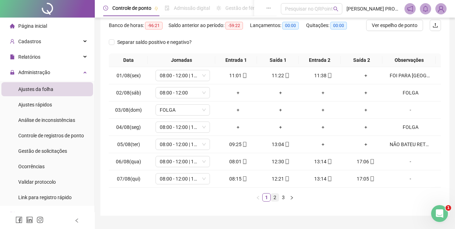
click at [275, 197] on link "2" at bounding box center [275, 197] width 8 height 8
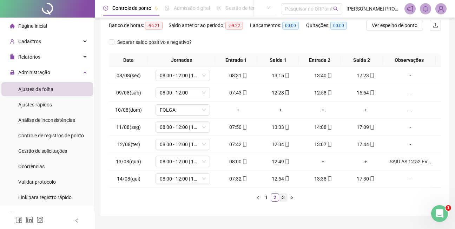
click at [283, 197] on link "3" at bounding box center [283, 197] width 8 height 8
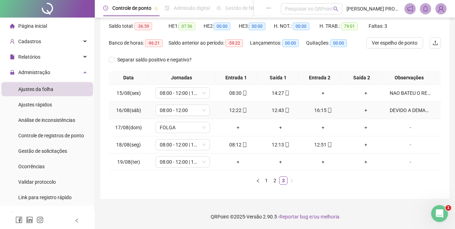
click at [401, 110] on div "DEVIDO A DEMANDA DOS EVENTOS ESQUECEU DE BATER A ENTRADA QUE FOI AS 07:40HS. E …" at bounding box center [410, 110] width 41 height 8
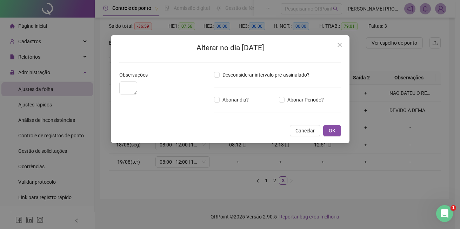
type textarea "**********"
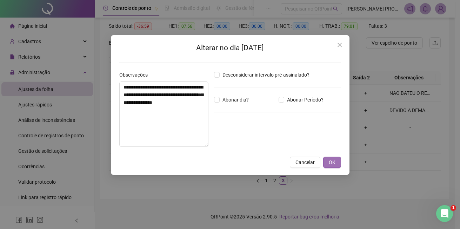
click at [330, 163] on span "OK" at bounding box center [332, 162] width 7 height 8
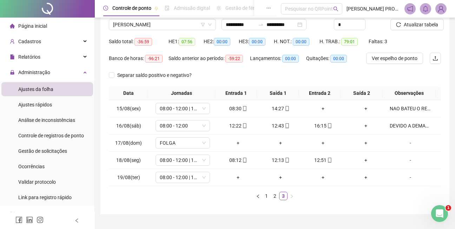
scroll to position [6, 0]
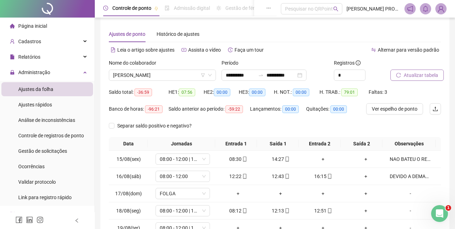
click at [425, 75] on span "Atualizar tabela" at bounding box center [421, 75] width 34 height 8
click at [190, 74] on span "[PERSON_NAME]" at bounding box center [162, 75] width 99 height 11
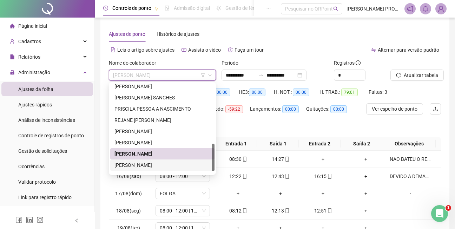
click at [156, 164] on div "[PERSON_NAME]" at bounding box center [162, 165] width 96 height 8
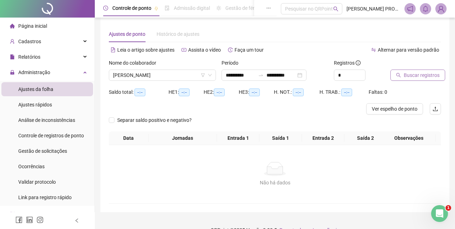
click at [416, 74] on span "Buscar registros" at bounding box center [422, 75] width 36 height 8
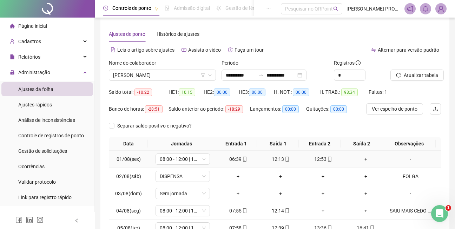
click at [408, 159] on div "-" at bounding box center [410, 159] width 41 height 8
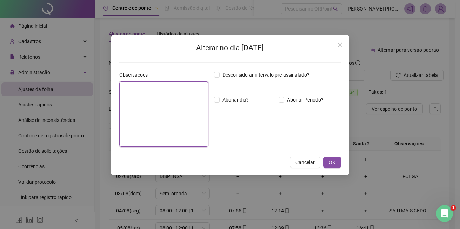
click at [149, 93] on textarea at bounding box center [163, 113] width 89 height 65
type textarea "**********"
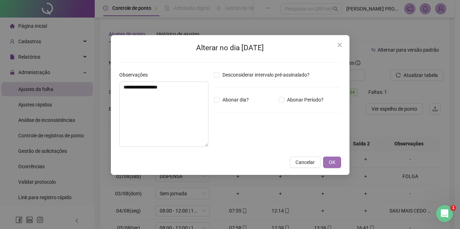
click at [329, 162] on span "OK" at bounding box center [332, 162] width 7 height 8
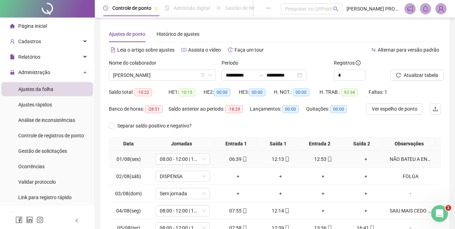
click at [412, 158] on div "NÃO BATEU A ENTRADA" at bounding box center [410, 159] width 41 height 8
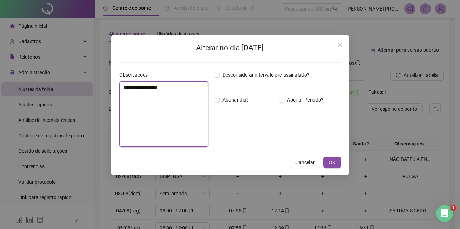
click at [185, 91] on textarea "**********" at bounding box center [163, 113] width 89 height 65
type textarea "**********"
click at [334, 162] on span "OK" at bounding box center [332, 162] width 7 height 8
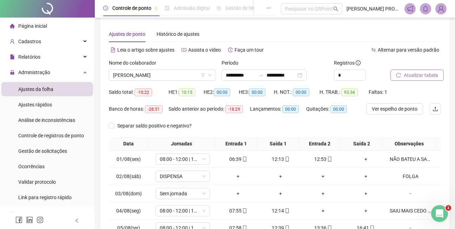
click at [425, 76] on span "Atualizar tabela" at bounding box center [421, 75] width 34 height 8
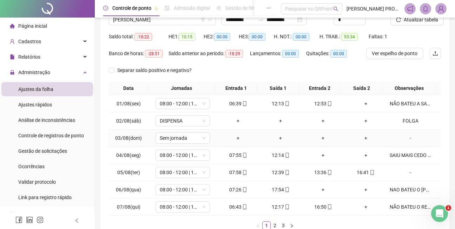
scroll to position [76, 0]
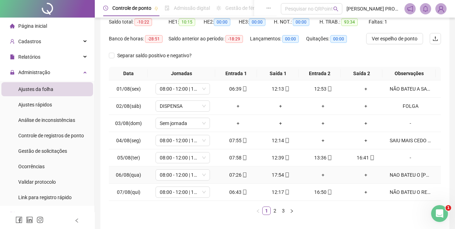
click at [413, 175] on div "NAO BATEU O [PERSON_NAME] SAIDA E RETORNO" at bounding box center [410, 175] width 41 height 8
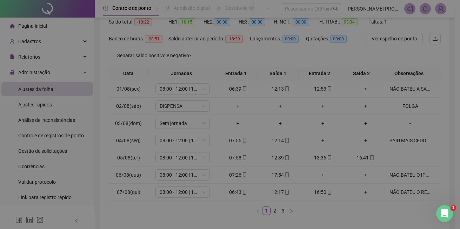
type textarea "**********"
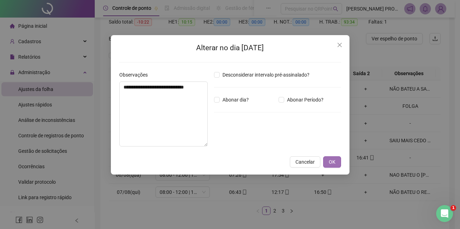
click at [336, 160] on button "OK" at bounding box center [332, 161] width 18 height 11
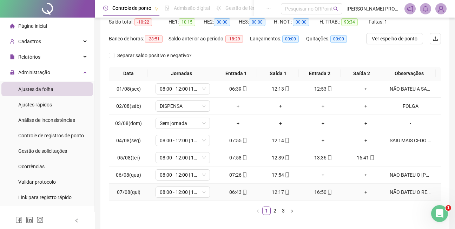
click at [403, 190] on div "NÃO BATEU O RETORNO DO ALMOÇO" at bounding box center [410, 192] width 41 height 8
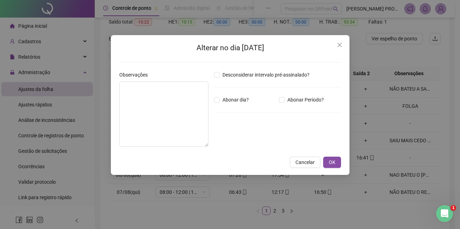
type textarea "**********"
click at [332, 160] on span "OK" at bounding box center [332, 162] width 7 height 8
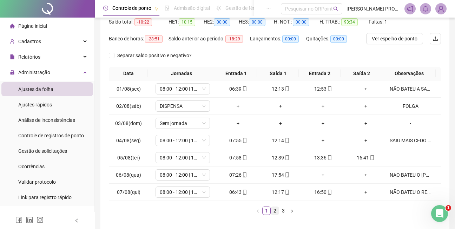
click at [274, 211] on link "2" at bounding box center [275, 211] width 8 height 8
click at [407, 173] on div "ALMOÇO E FINAL DE TRARDE EVENTO EXTERNO CASAMENTO BARRACA DO LORO" at bounding box center [410, 175] width 41 height 8
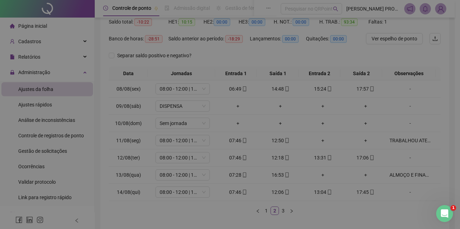
type textarea "**********"
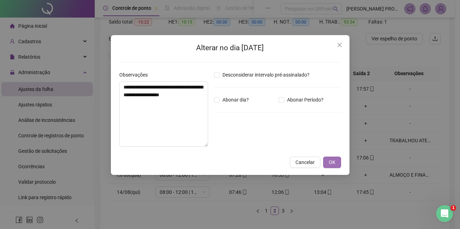
click at [333, 158] on span "OK" at bounding box center [332, 162] width 7 height 8
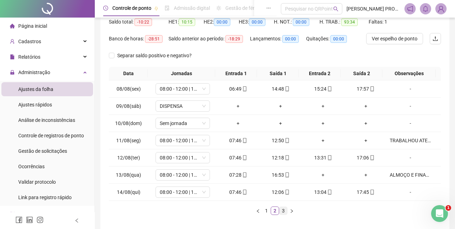
click at [283, 211] on link "3" at bounding box center [283, 211] width 8 height 8
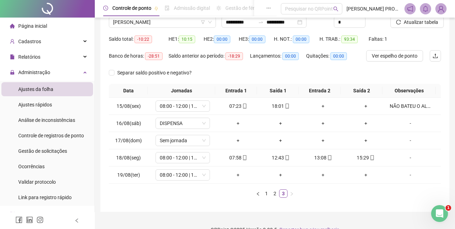
scroll to position [24, 0]
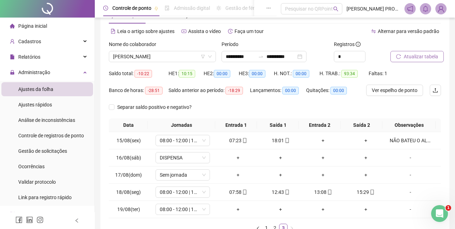
click at [419, 54] on span "Atualizar tabela" at bounding box center [421, 57] width 34 height 8
click at [176, 59] on span "[PERSON_NAME]" at bounding box center [162, 56] width 99 height 11
click at [451, 119] on div "**********" at bounding box center [275, 126] width 360 height 301
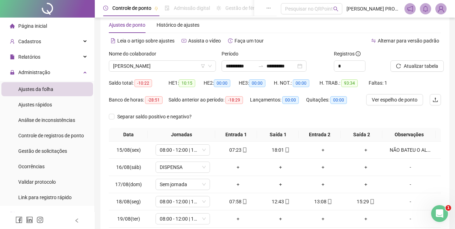
scroll to position [4, 0]
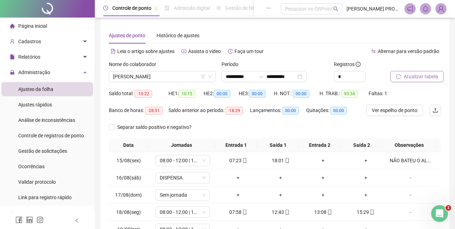
click at [421, 74] on span "Atualizar tabela" at bounding box center [421, 77] width 34 height 8
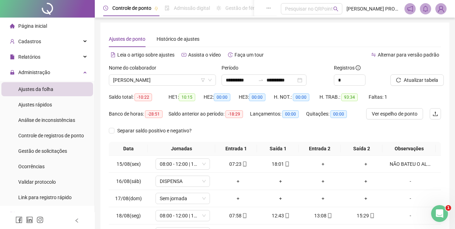
scroll to position [0, 0]
